Goal: Task Accomplishment & Management: Manage account settings

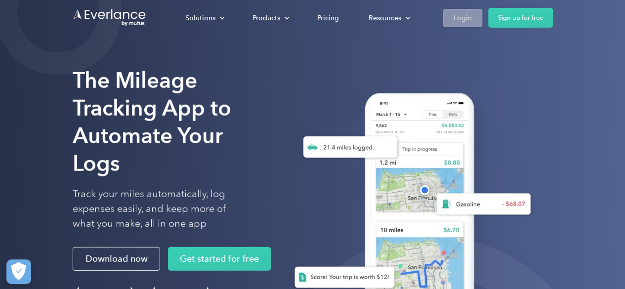
click at [472, 14] on link "Login" at bounding box center [462, 18] width 39 height 18
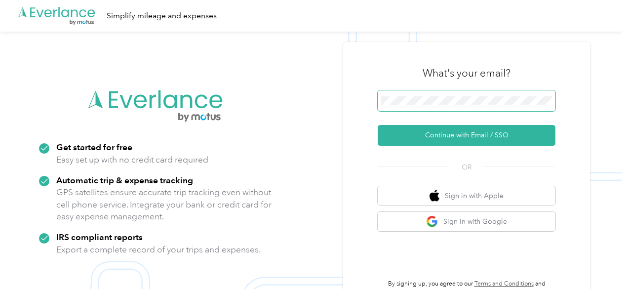
click at [445, 106] on span at bounding box center [467, 100] width 178 height 21
